Goal: Information Seeking & Learning: Learn about a topic

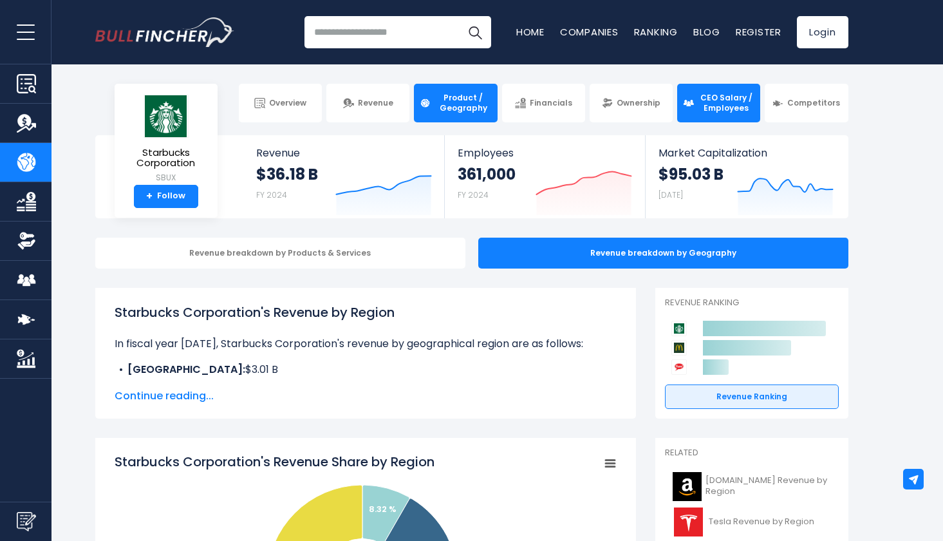
click at [739, 100] on span "CEO Salary / Employees" at bounding box center [726, 103] width 57 height 20
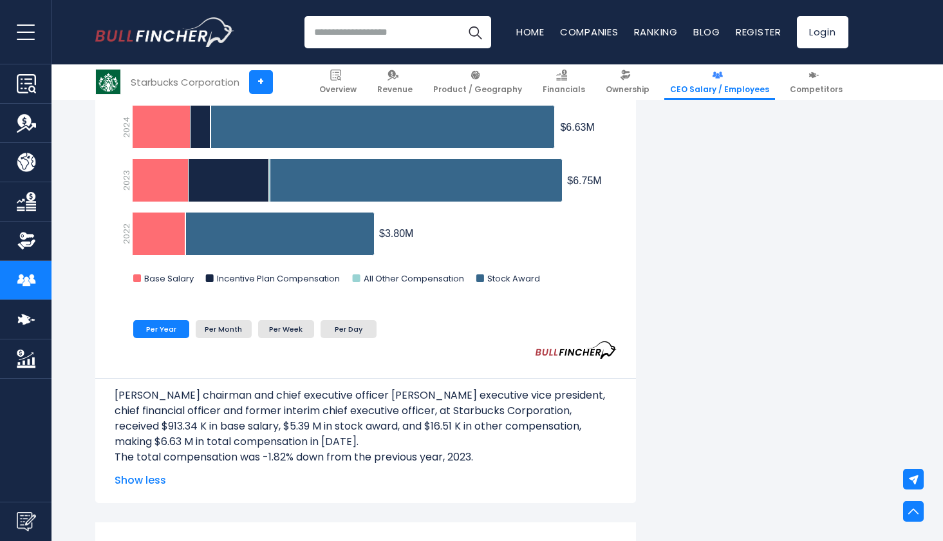
scroll to position [1689, 0]
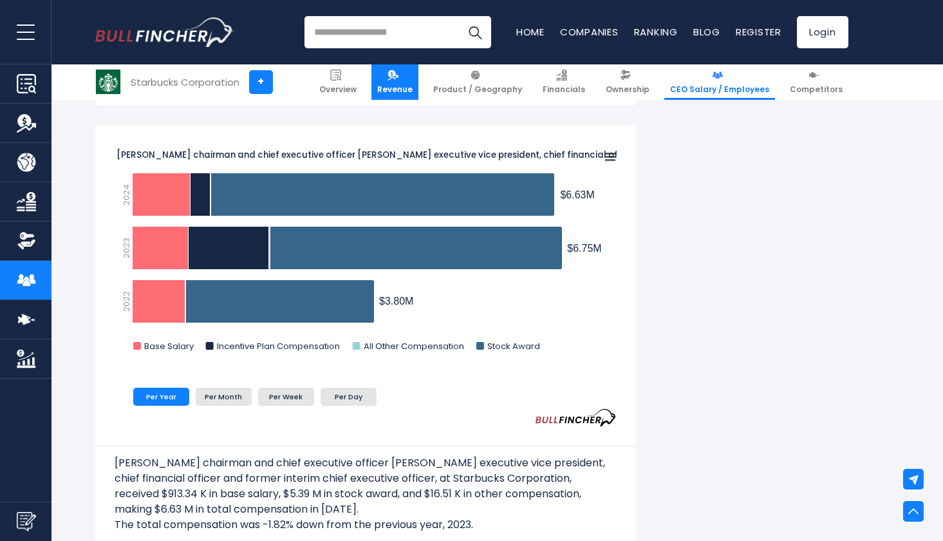
click at [398, 75] on img at bounding box center [392, 74] width 11 height 11
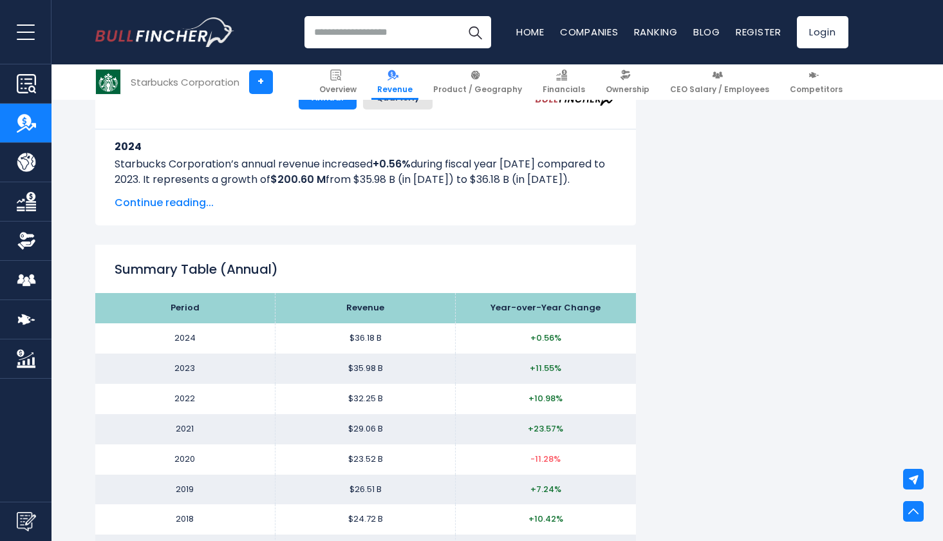
scroll to position [1217, 0]
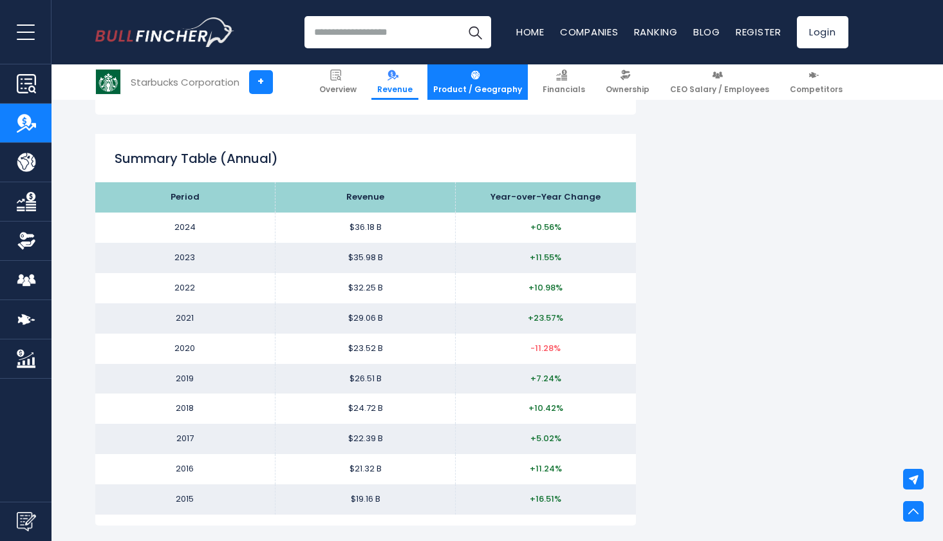
click at [504, 83] on link "Product / Geography" at bounding box center [477, 81] width 100 height 35
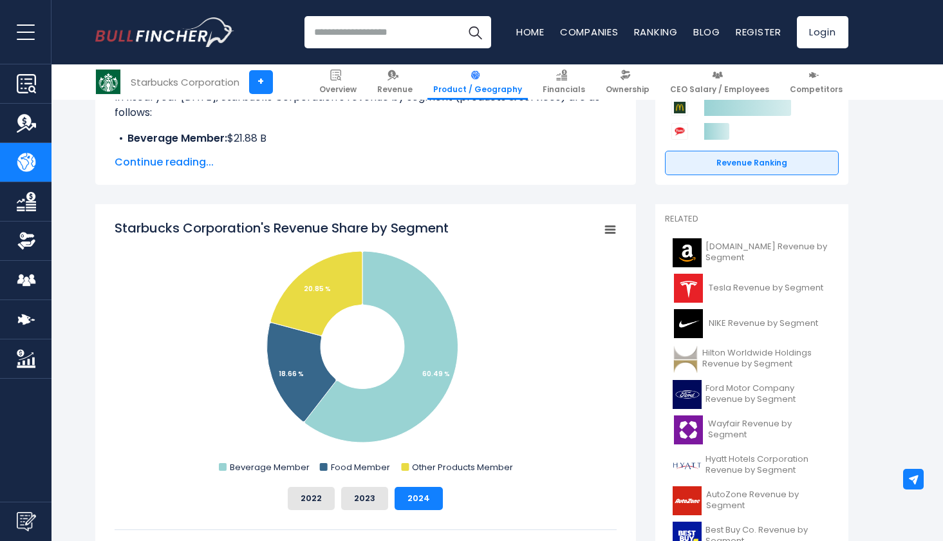
scroll to position [387, 0]
